Goal: Task Accomplishment & Management: Complete application form

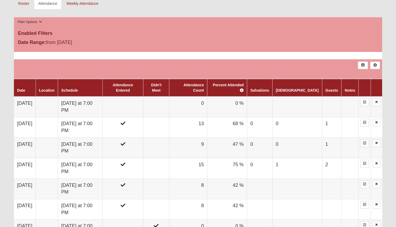
scroll to position [267, 0]
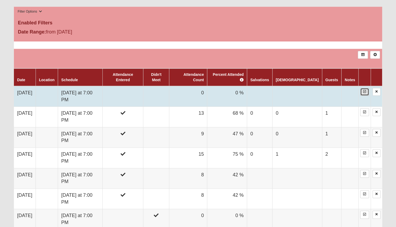
click at [362, 88] on link at bounding box center [364, 92] width 9 height 8
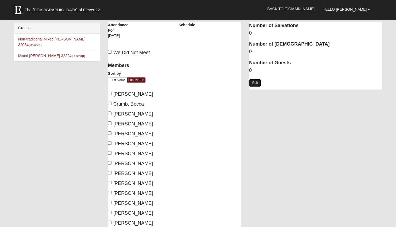
click at [258, 82] on link "Edit" at bounding box center [255, 83] width 12 height 8
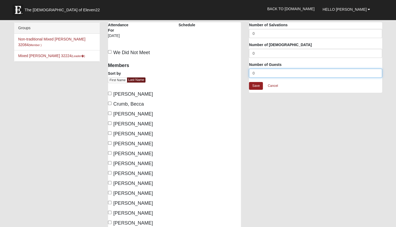
click at [261, 75] on input "0" at bounding box center [315, 72] width 133 height 9
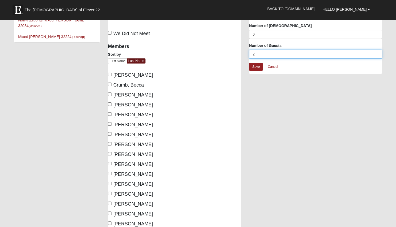
scroll to position [27, 0]
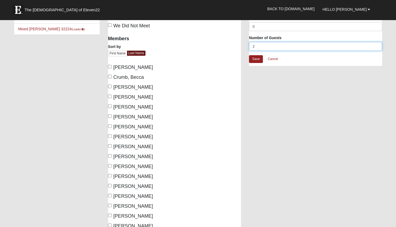
type input "2"
click at [110, 66] on input "[PERSON_NAME]" at bounding box center [109, 66] width 3 height 3
checkbox input "true"
click at [110, 86] on input "[PERSON_NAME]" at bounding box center [109, 86] width 3 height 3
checkbox input "true"
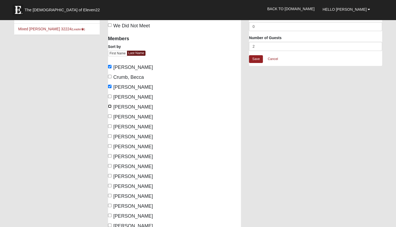
click at [110, 105] on input "[PERSON_NAME]" at bounding box center [109, 105] width 3 height 3
checkbox input "true"
click at [110, 116] on input "[PERSON_NAME]" at bounding box center [109, 115] width 3 height 3
checkbox input "true"
click at [109, 135] on input "[PERSON_NAME]" at bounding box center [109, 135] width 3 height 3
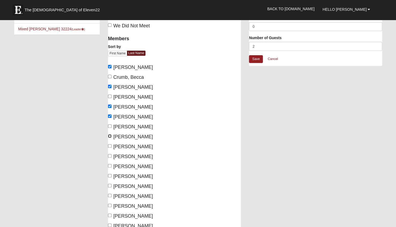
checkbox input "true"
click at [110, 164] on input "[PERSON_NAME]" at bounding box center [109, 165] width 3 height 3
checkbox input "true"
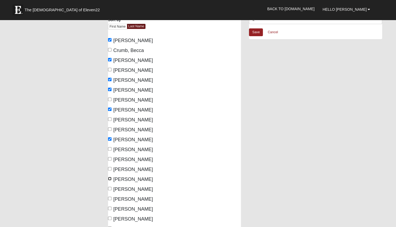
click at [110, 178] on input "[PERSON_NAME]" at bounding box center [109, 178] width 3 height 3
checkbox input "true"
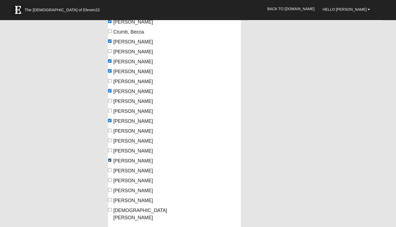
scroll to position [80, 0]
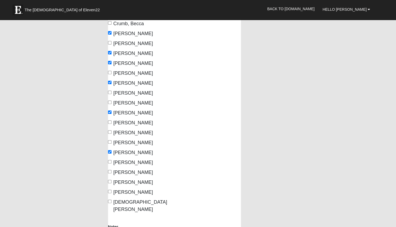
click at [112, 161] on label "[PERSON_NAME]" at bounding box center [130, 162] width 45 height 7
click at [112, 161] on input "[PERSON_NAME]" at bounding box center [109, 161] width 3 height 3
checkbox input "true"
click at [110, 180] on input "[PERSON_NAME]" at bounding box center [109, 180] width 3 height 3
checkbox input "true"
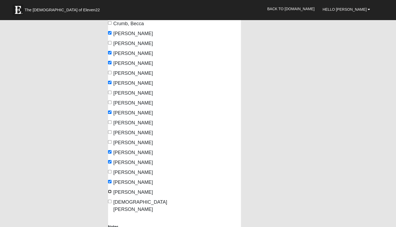
click at [110, 190] on input "[PERSON_NAME]" at bounding box center [109, 190] width 3 height 3
checkbox input "true"
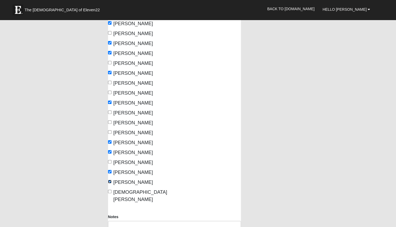
scroll to position [0, 0]
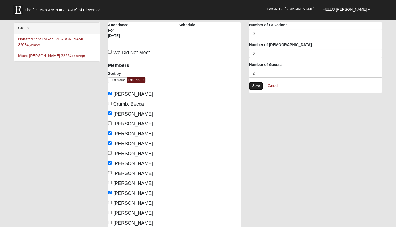
click at [258, 86] on link "Save" at bounding box center [256, 86] width 14 height 8
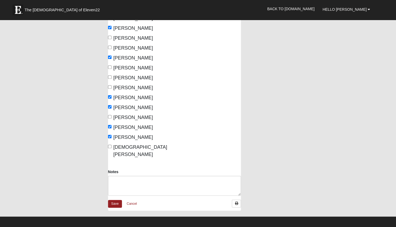
scroll to position [160, 0]
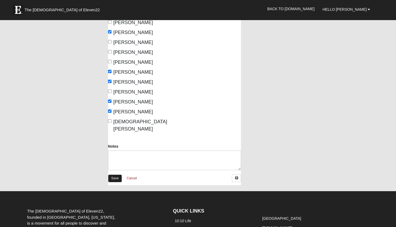
click at [114, 174] on link "Save" at bounding box center [115, 178] width 14 height 8
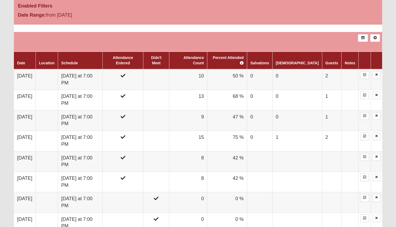
scroll to position [265, 0]
